Goal: Check status: Check status

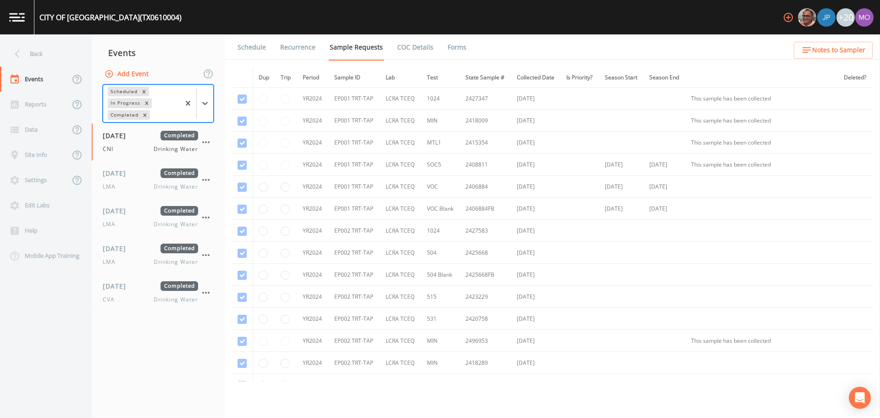
scroll to position [468, 0]
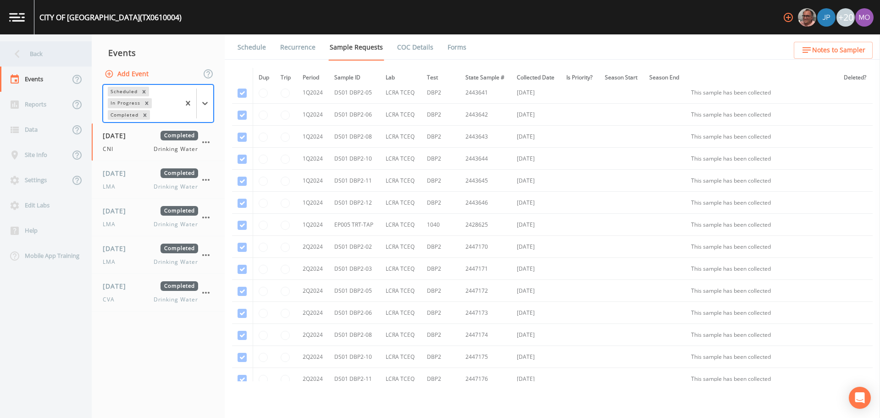
click at [31, 60] on div "Back" at bounding box center [41, 53] width 83 height 25
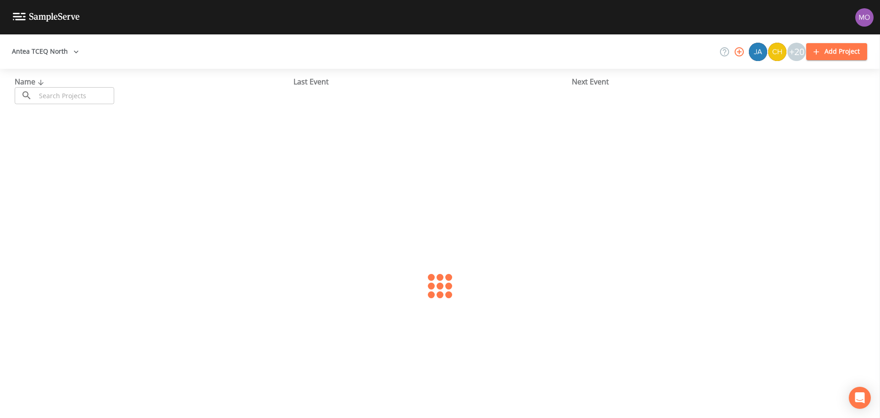
click at [61, 95] on input "text" at bounding box center [75, 95] width 78 height 17
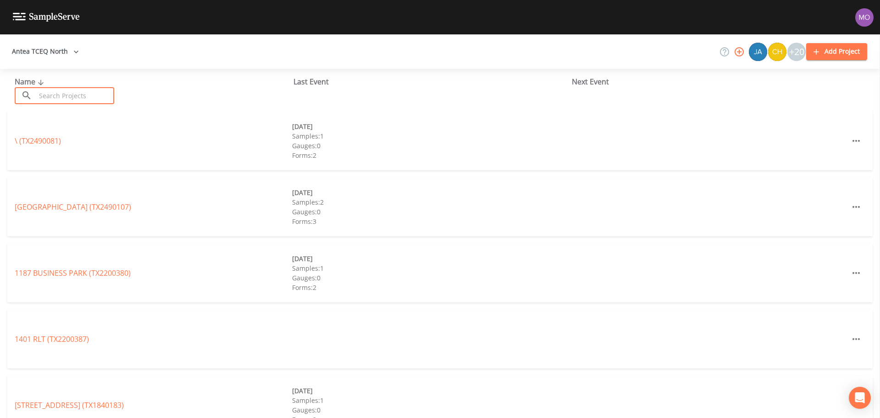
paste input "TX0430036"
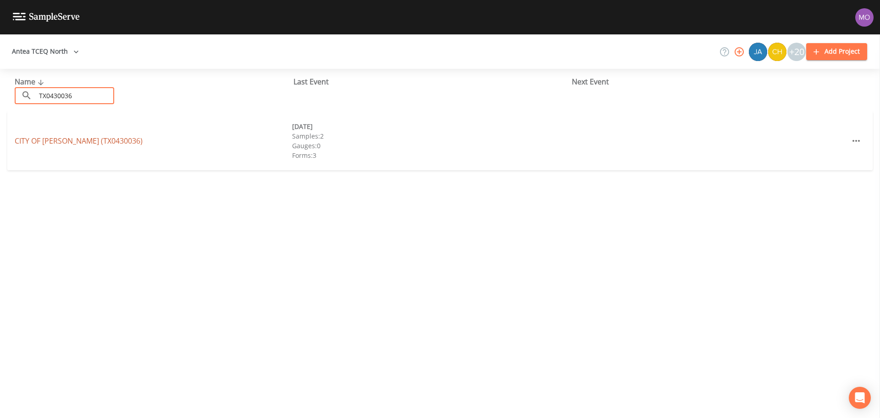
type input "TX0430036"
click at [61, 139] on link "CITY OF [PERSON_NAME] (TX0430036)" at bounding box center [79, 141] width 128 height 10
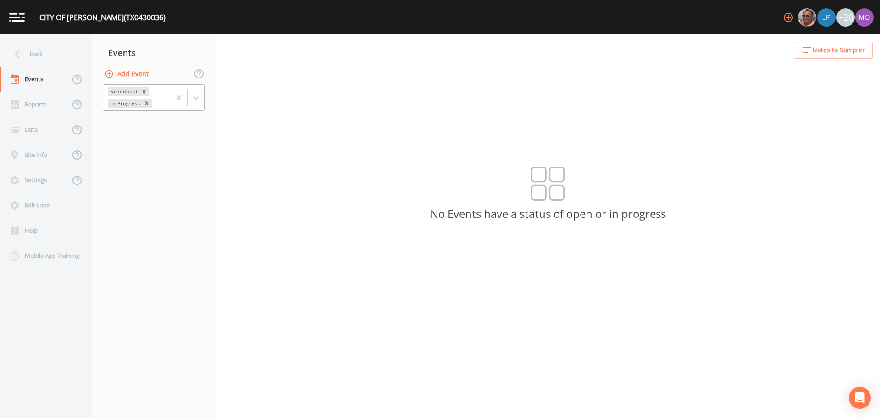
click at [128, 102] on div "In Progress" at bounding box center [125, 104] width 34 height 10
click at [127, 126] on div "Completed" at bounding box center [154, 124] width 102 height 16
